Goal: Information Seeking & Learning: Learn about a topic

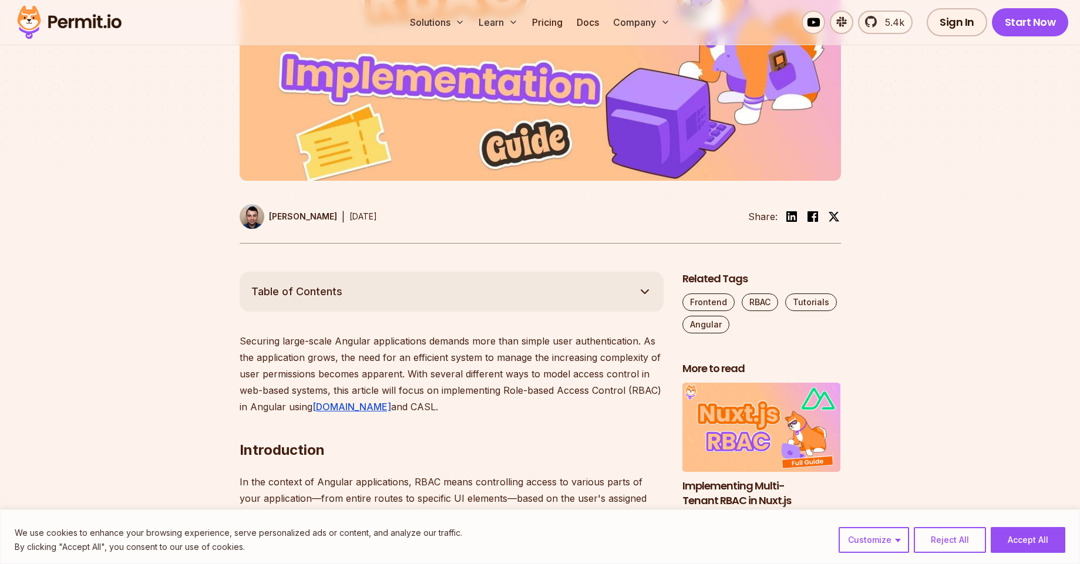
scroll to position [493, 0]
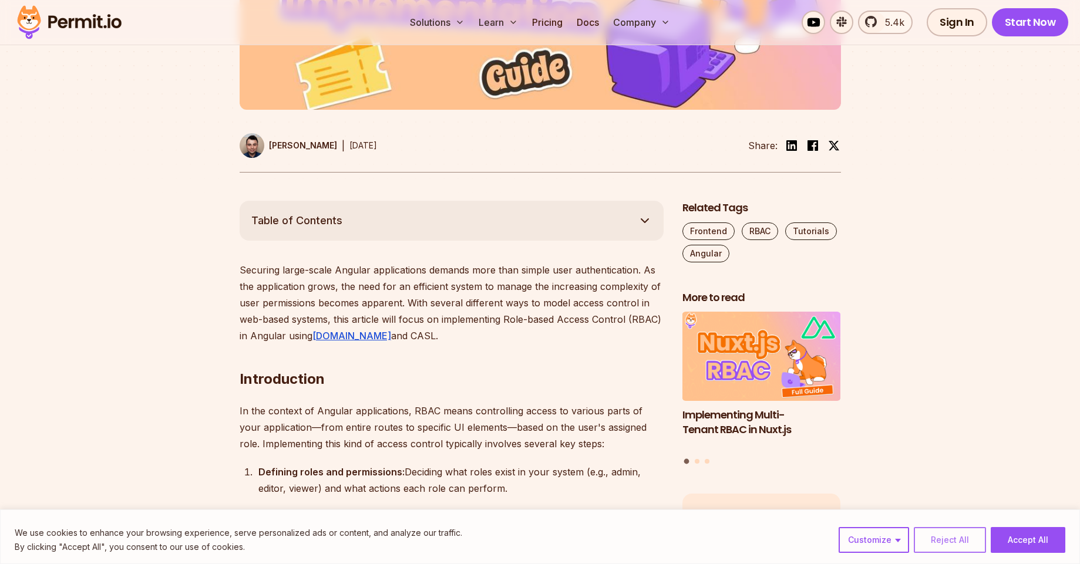
click at [946, 536] on button "Reject All" at bounding box center [950, 540] width 72 height 26
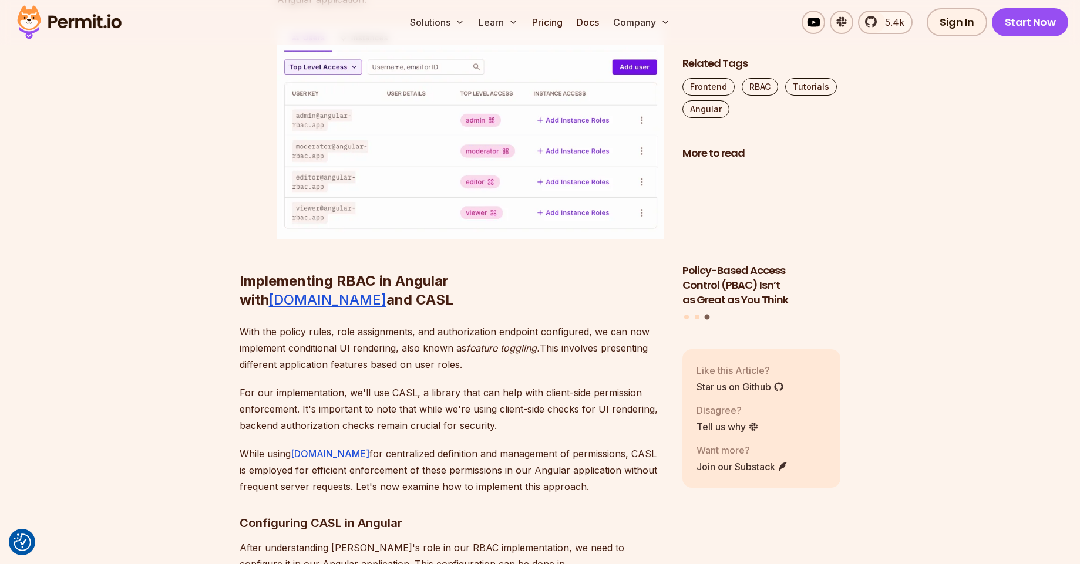
scroll to position [4087, 0]
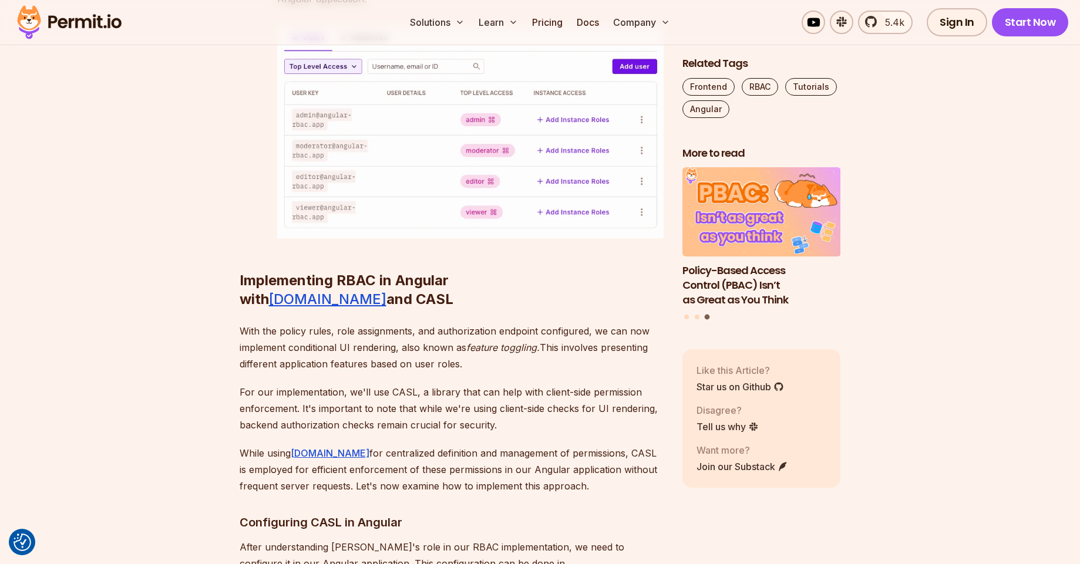
drag, startPoint x: 331, startPoint y: 187, endPoint x: 384, endPoint y: 188, distance: 53.4
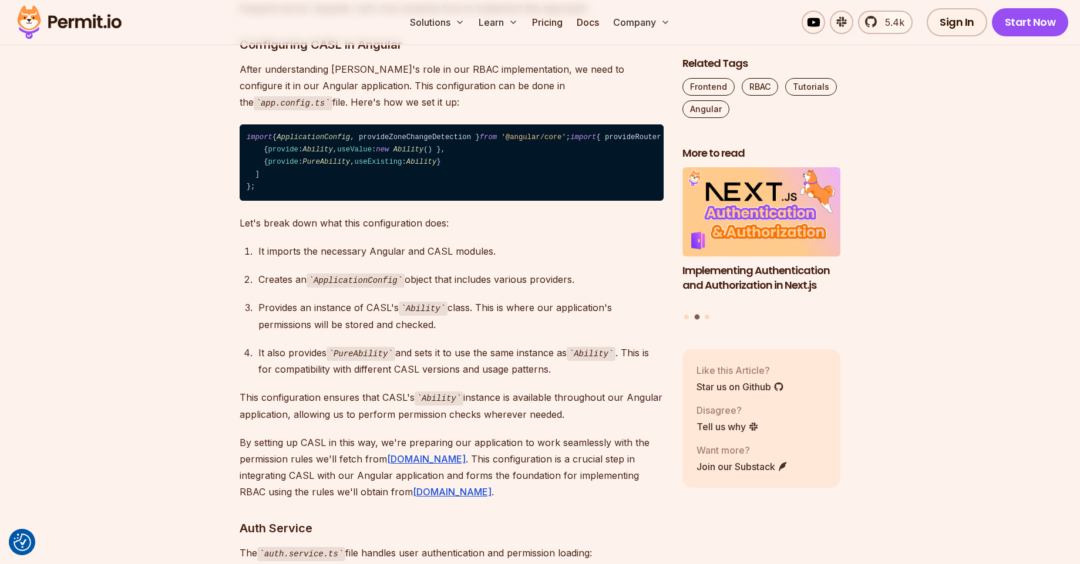
scroll to position [4721, 0]
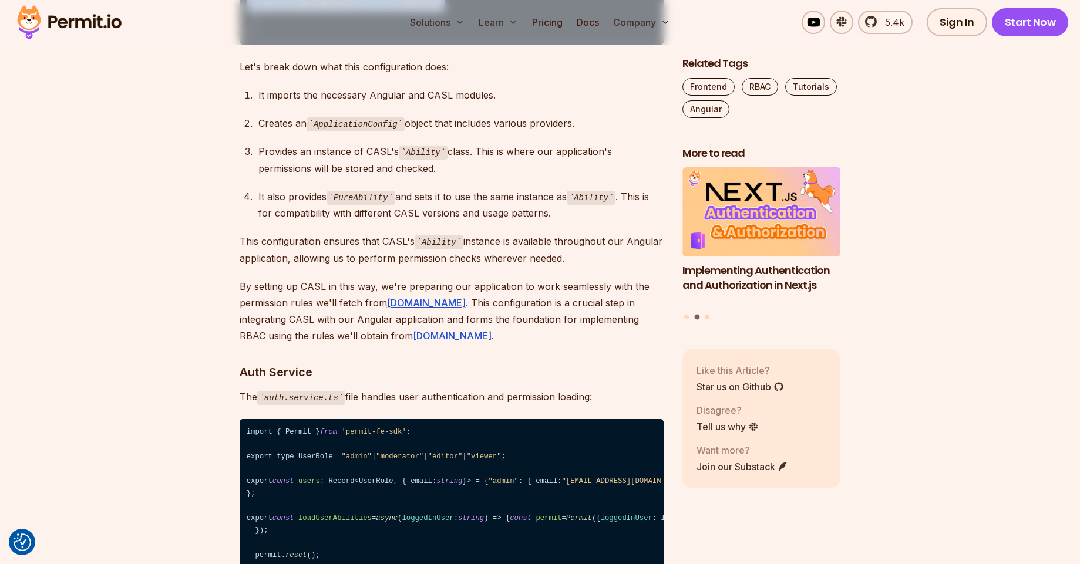
drag, startPoint x: 486, startPoint y: 380, endPoint x: 217, endPoint y: 369, distance: 269.1
click at [217, 369] on section "Table of Contents Securing large-scale Angular applications demands more than s…" at bounding box center [540, 241] width 1080 height 8537
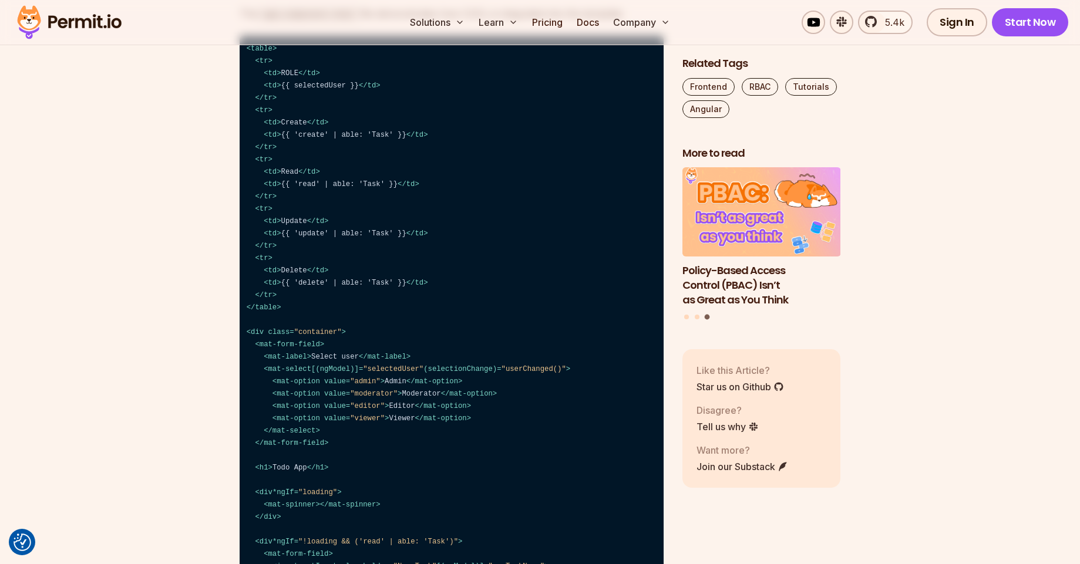
scroll to position [6201, 0]
